Goal: Find specific page/section: Find specific page/section

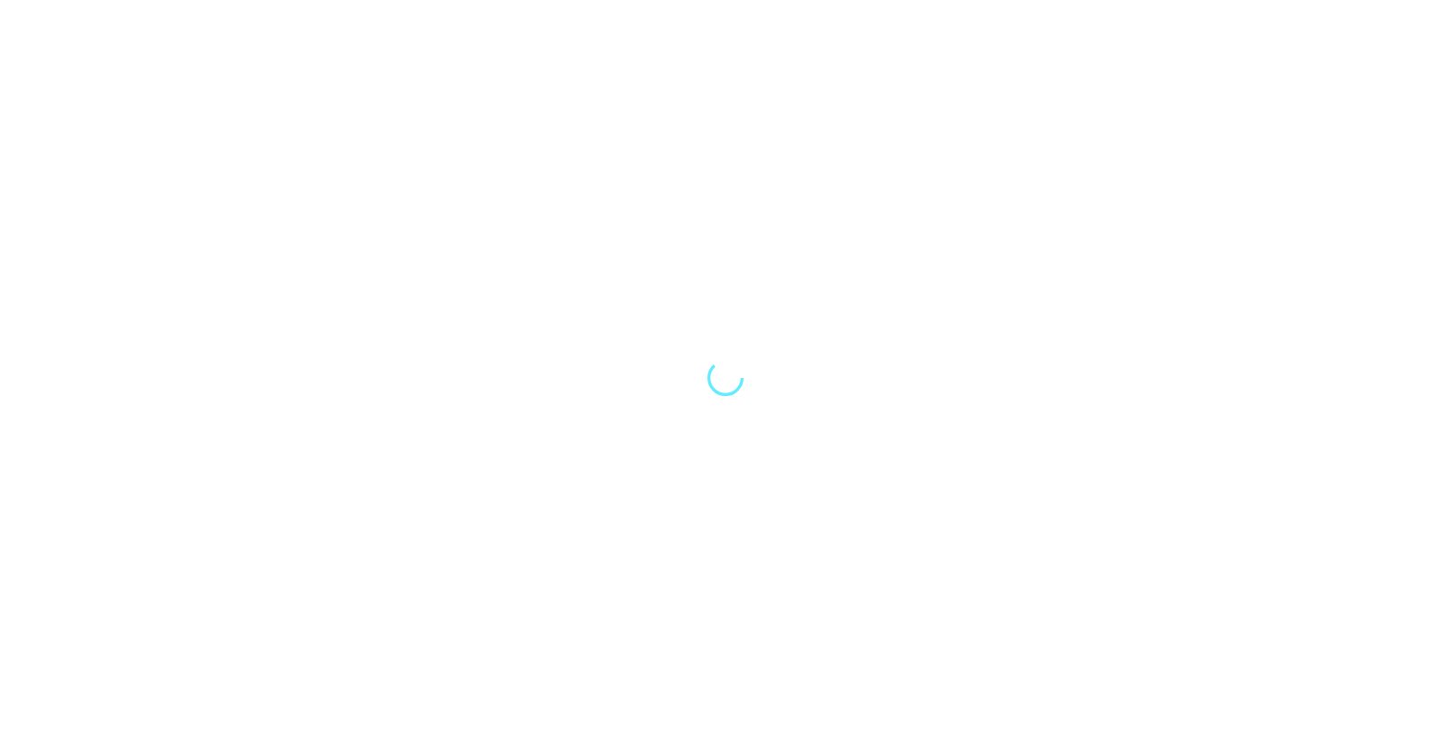
select select "Song"
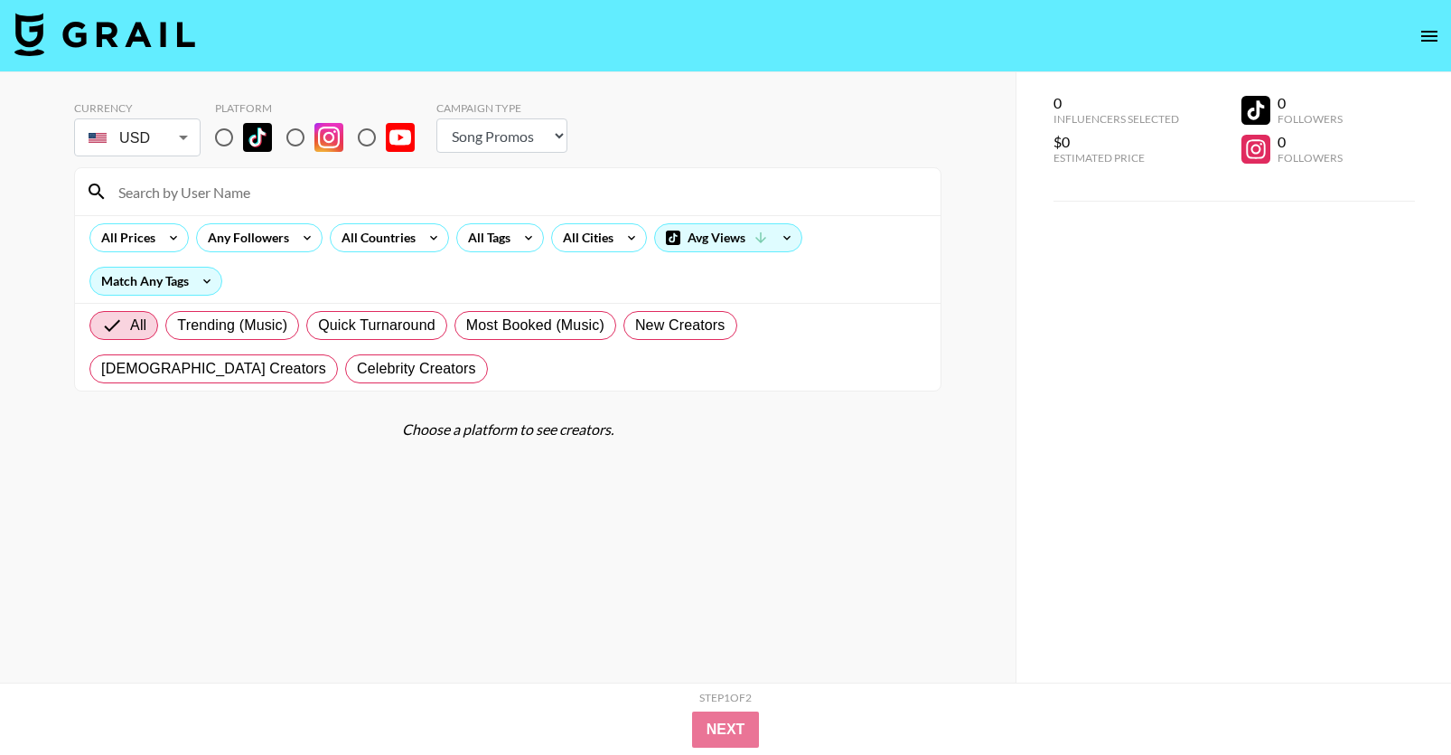
click at [277, 203] on input at bounding box center [519, 191] width 822 height 29
click at [302, 142] on input "radio" at bounding box center [296, 137] width 38 height 38
radio input "true"
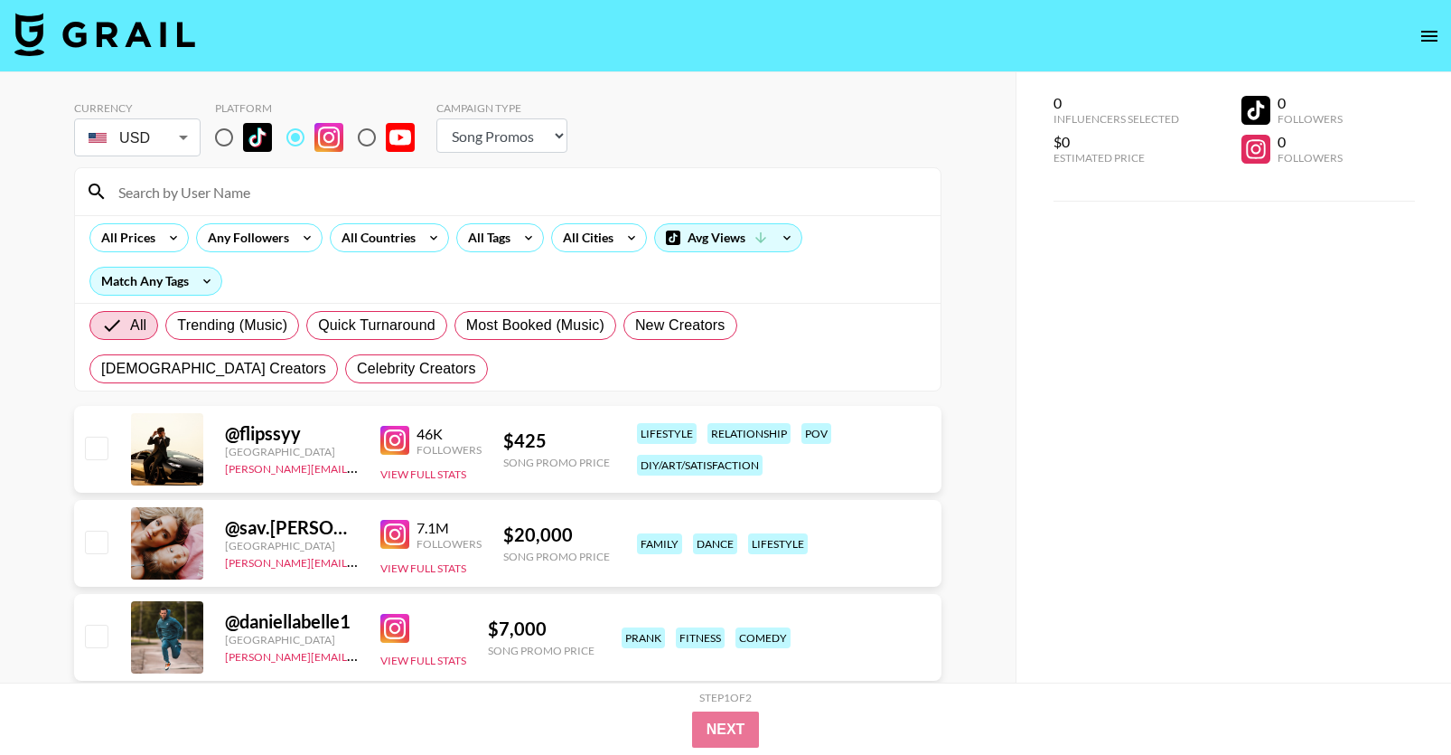
click at [270, 182] on input at bounding box center [519, 191] width 822 height 29
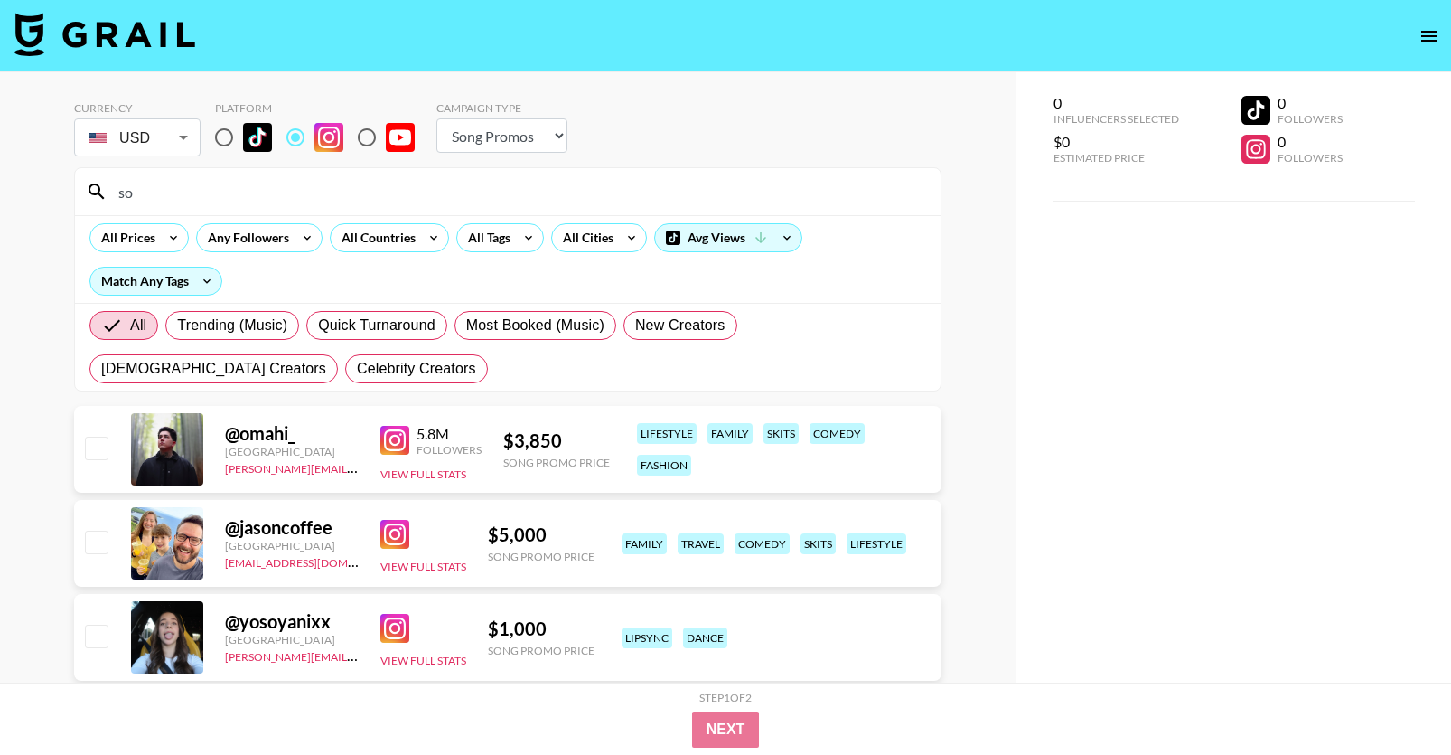
type input "s"
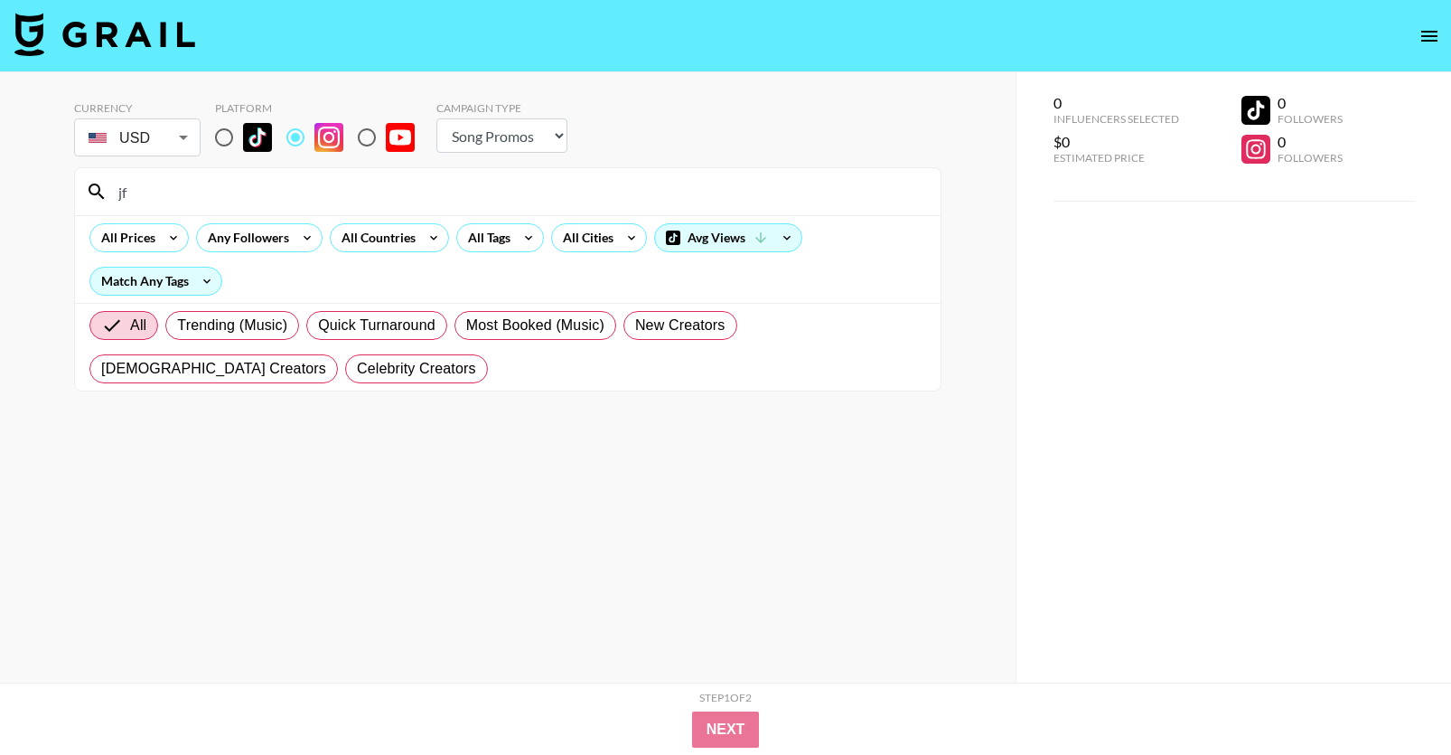
type input "j"
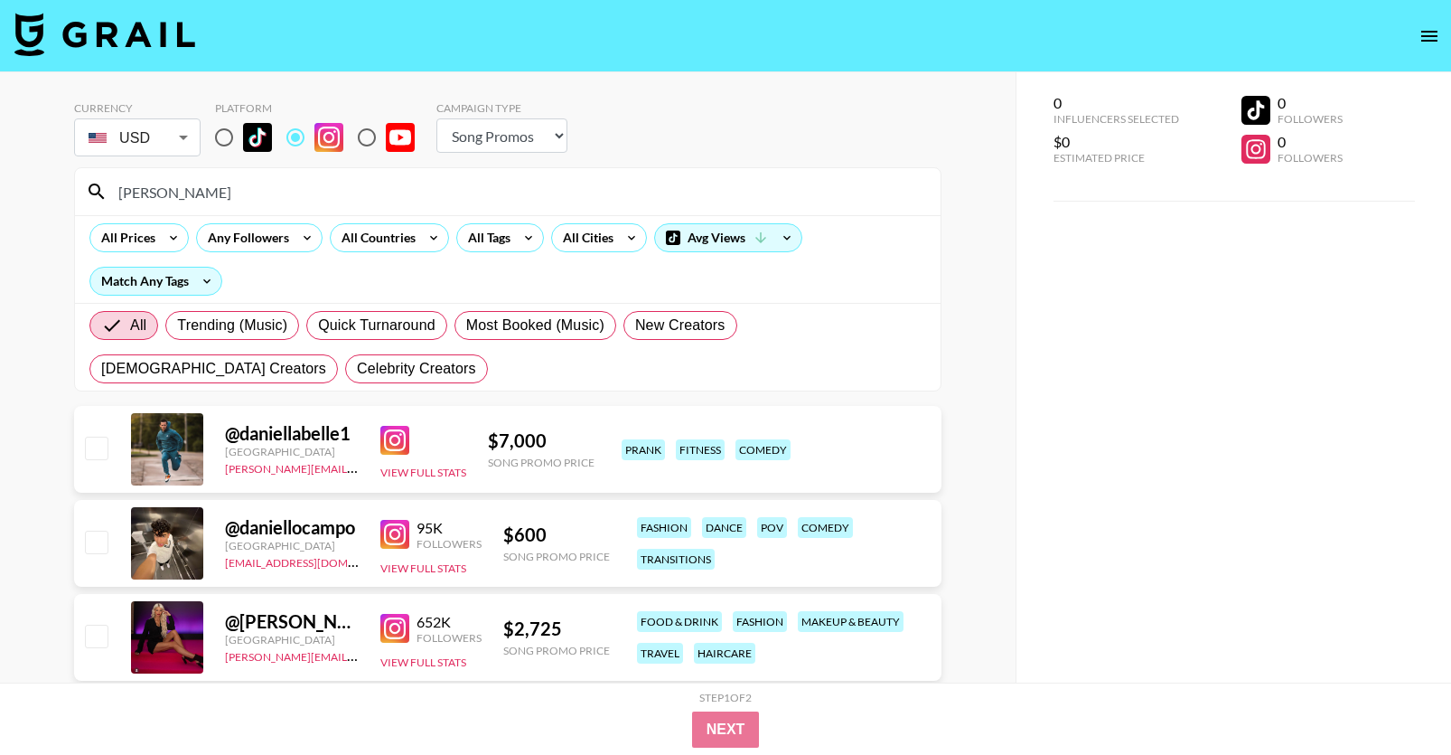
type input "[PERSON_NAME]"
